Goal: Task Accomplishment & Management: Use online tool/utility

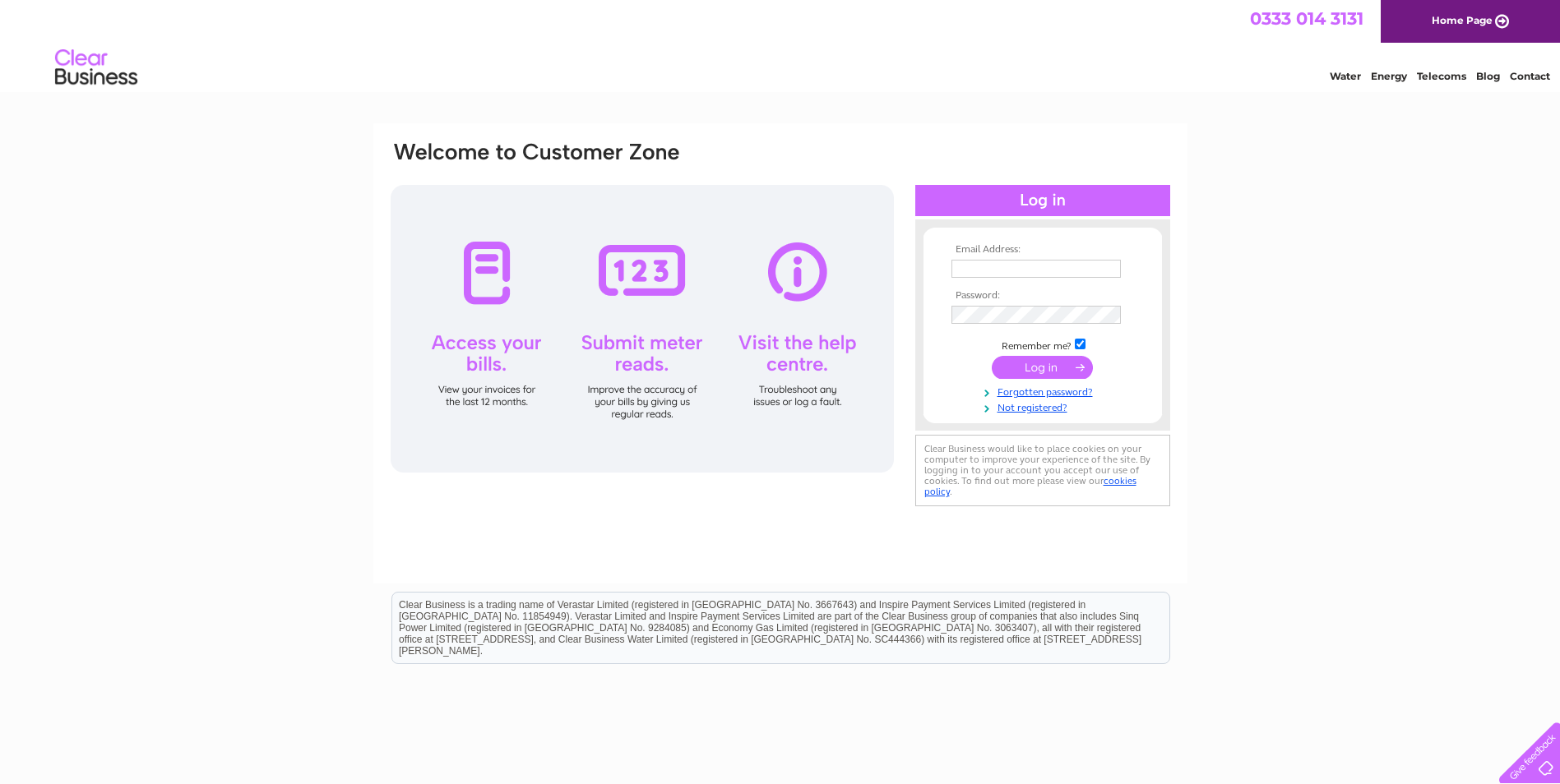
click at [985, 267] on input "text" at bounding box center [1036, 268] width 170 height 18
type input "jacksonandbrowning@outlook.com"
click at [991, 357] on input "submit" at bounding box center [1041, 369] width 101 height 23
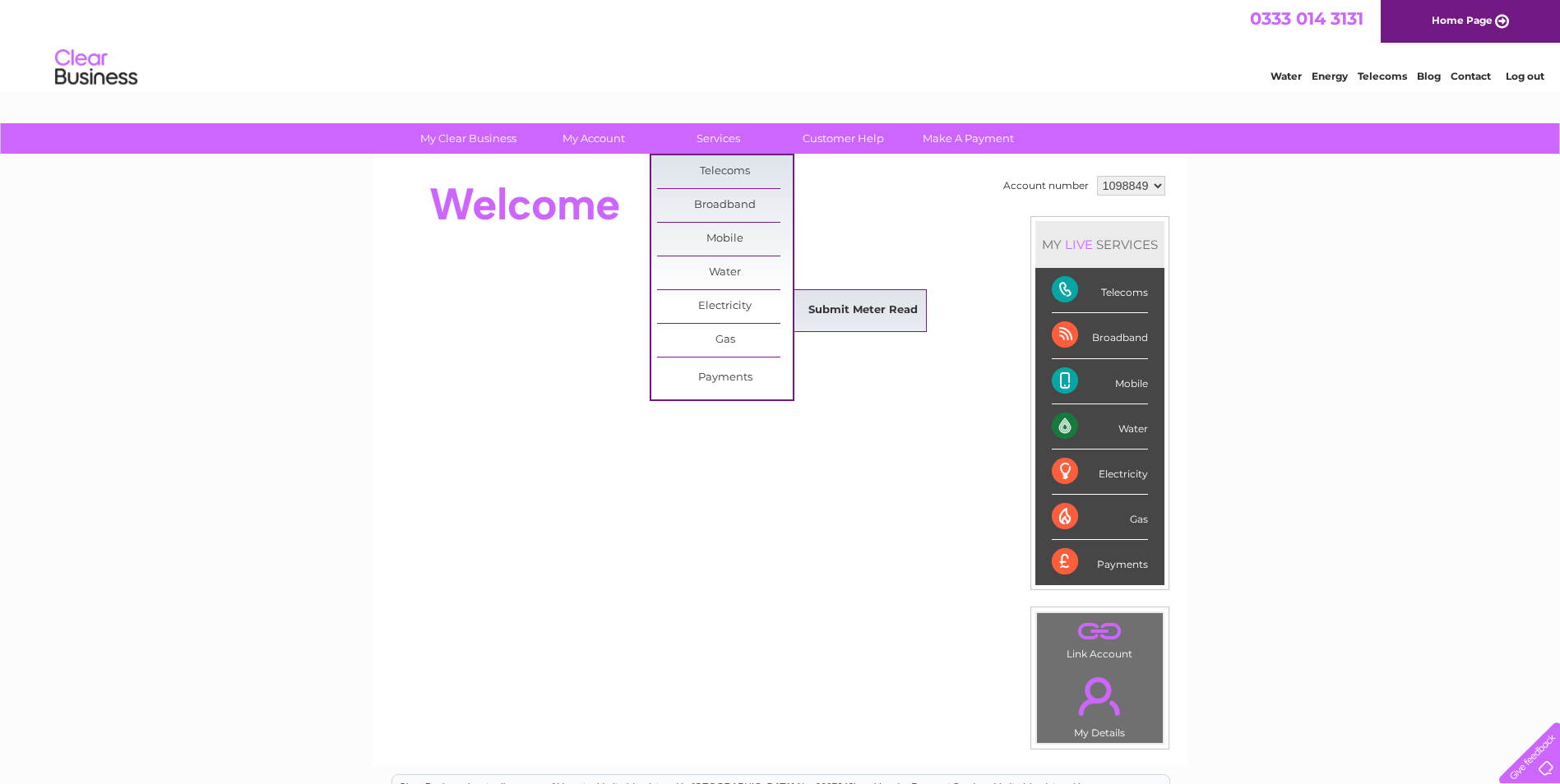
click at [856, 313] on link "Submit Meter Read" at bounding box center [863, 311] width 136 height 33
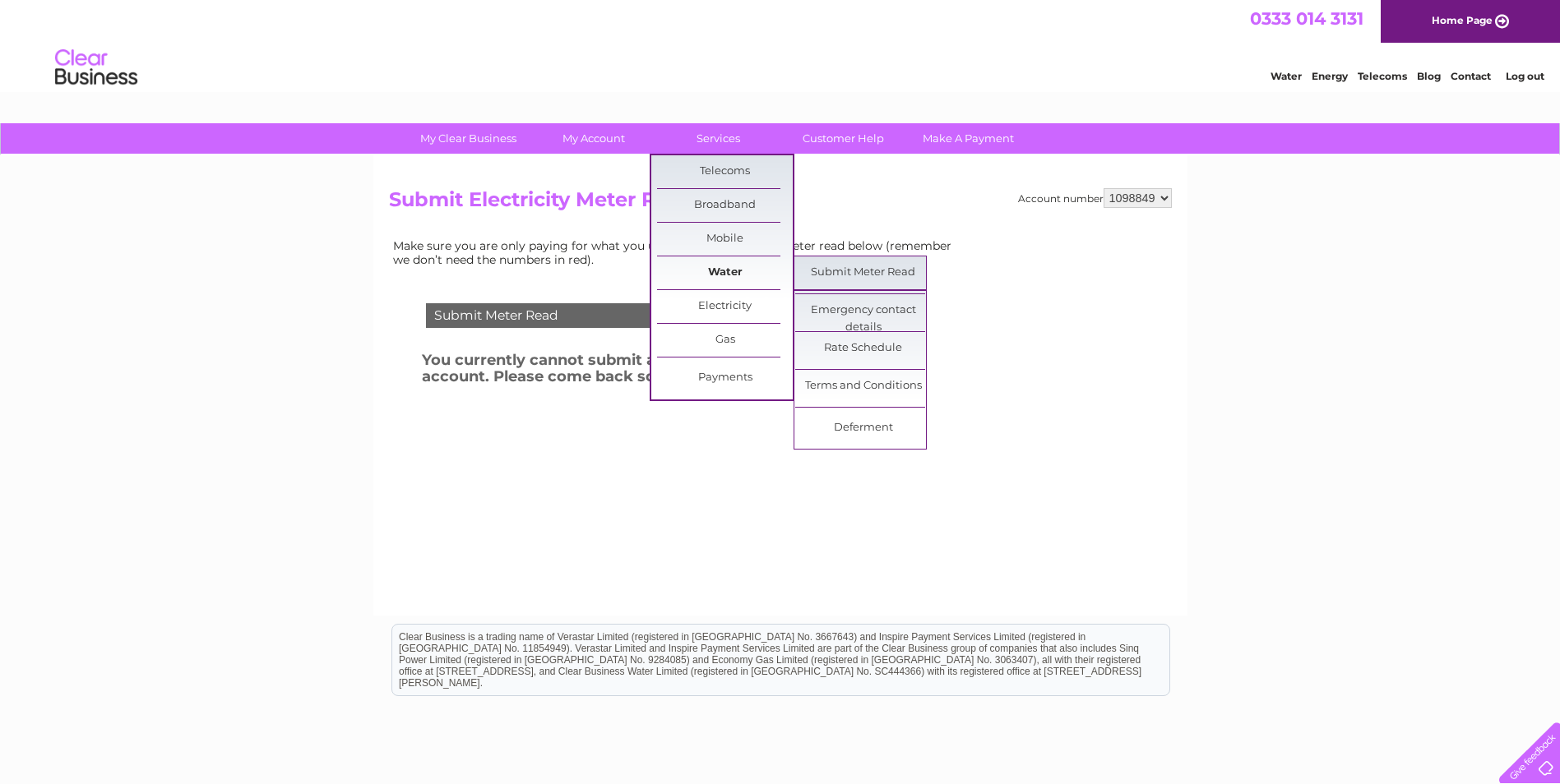
click at [727, 276] on link "Water" at bounding box center [725, 273] width 136 height 33
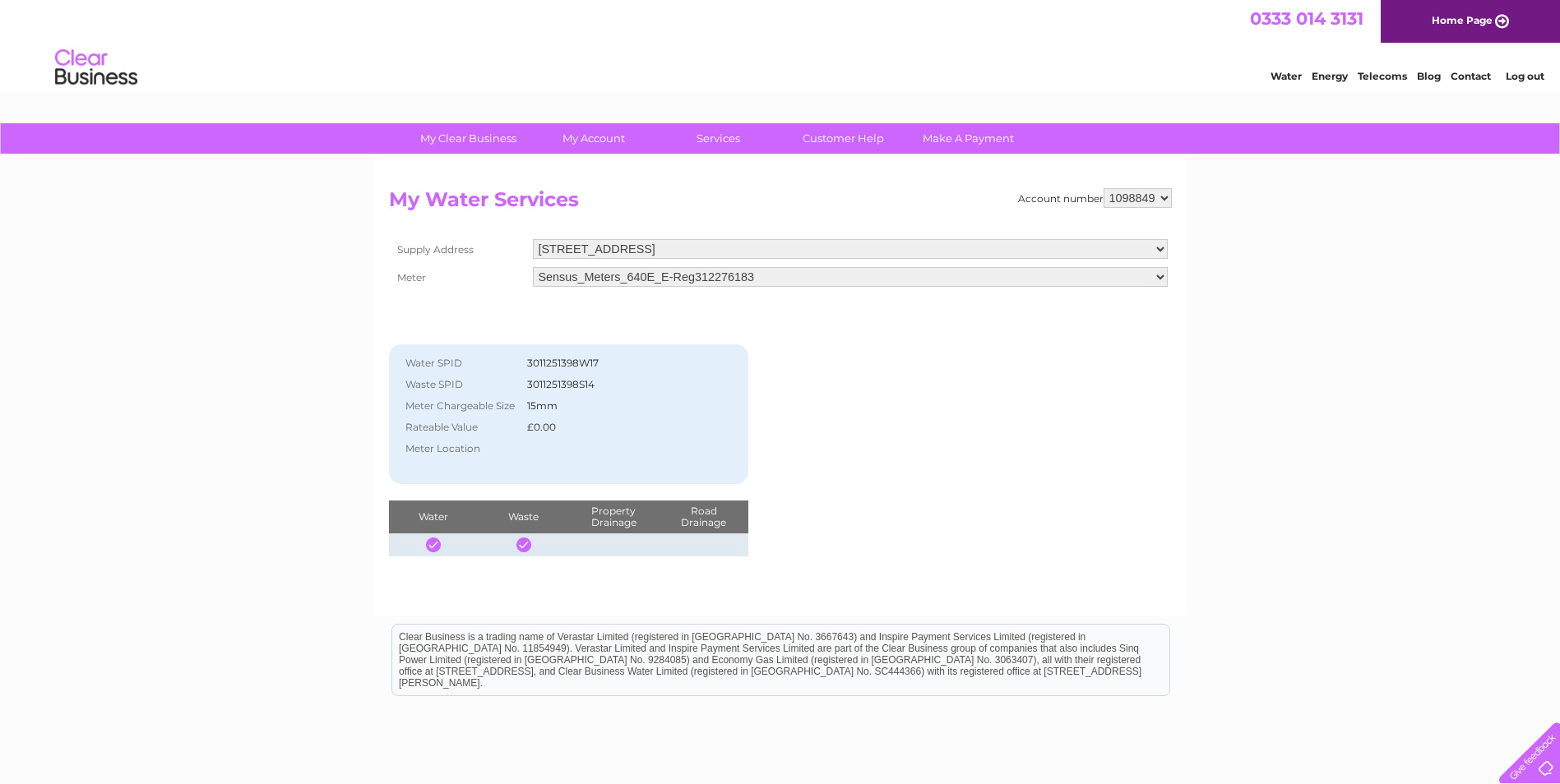
click at [718, 255] on select "[STREET_ADDRESS]" at bounding box center [850, 249] width 635 height 20
click at [758, 320] on div "Account number 1098849 My Water Services Supply Address [STREET_ADDRESS] Meter …" at bounding box center [780, 373] width 782 height 370
click at [57, 73] on img at bounding box center [96, 68] width 83 height 50
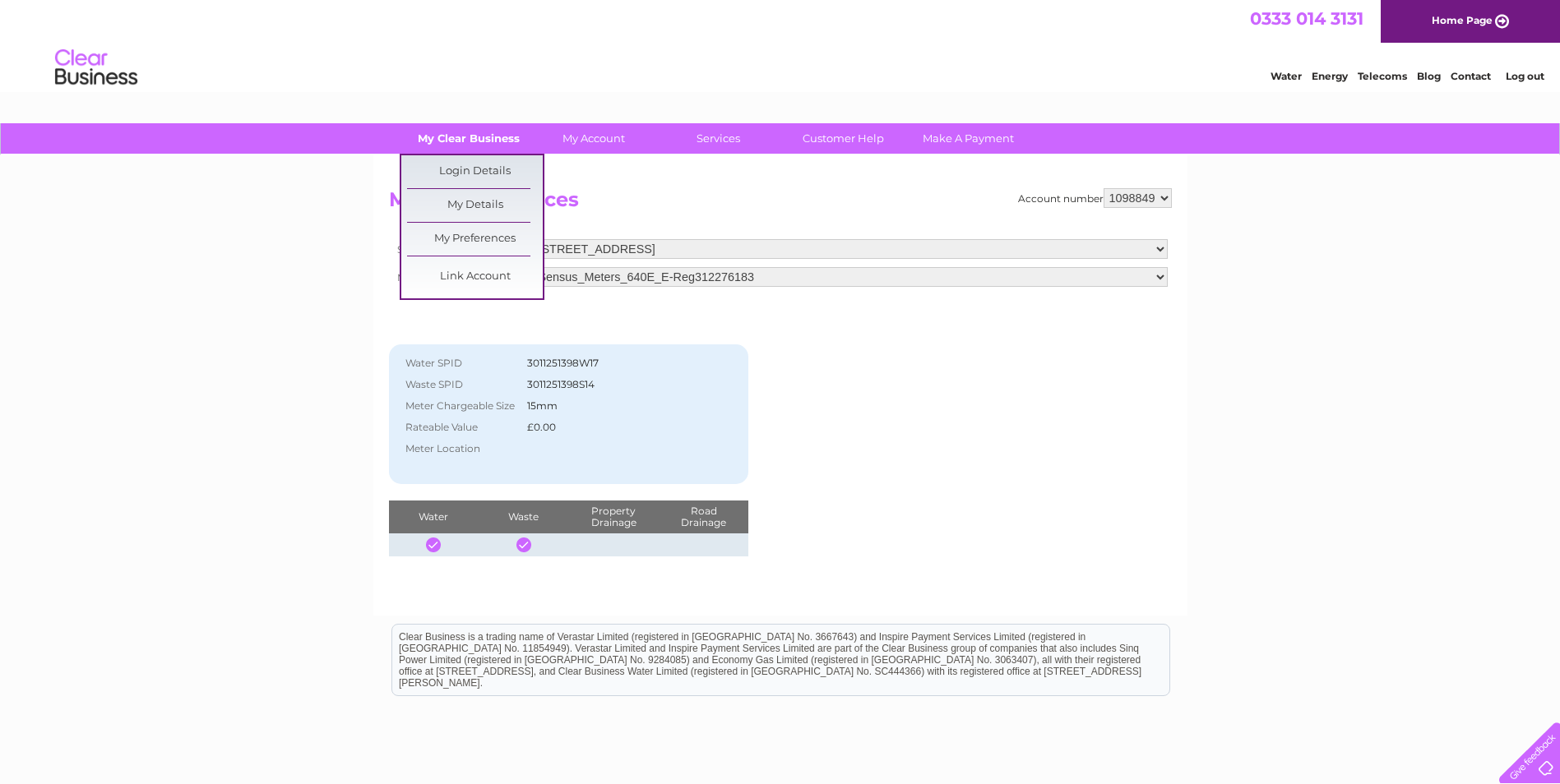
click at [431, 136] on link "My Clear Business" at bounding box center [469, 139] width 136 height 31
